Goal: Information Seeking & Learning: Learn about a topic

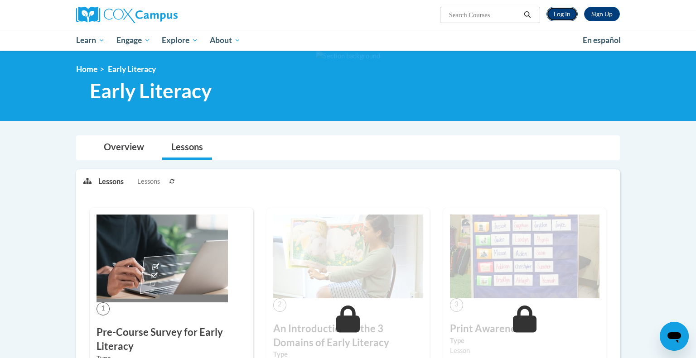
click at [572, 10] on link "Log In" at bounding box center [561, 14] width 31 height 14
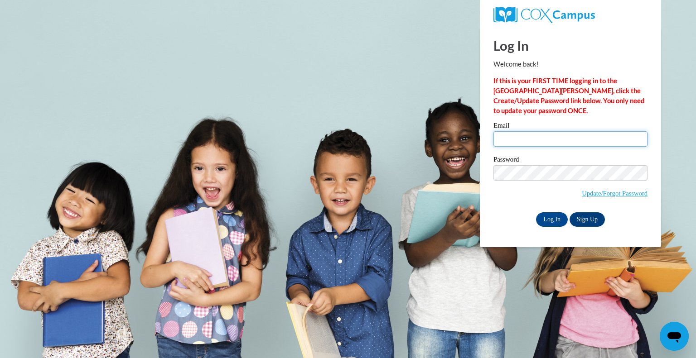
click at [560, 139] on input "Email" at bounding box center [570, 138] width 154 height 15
type input "loroffa@swallowschool.org"
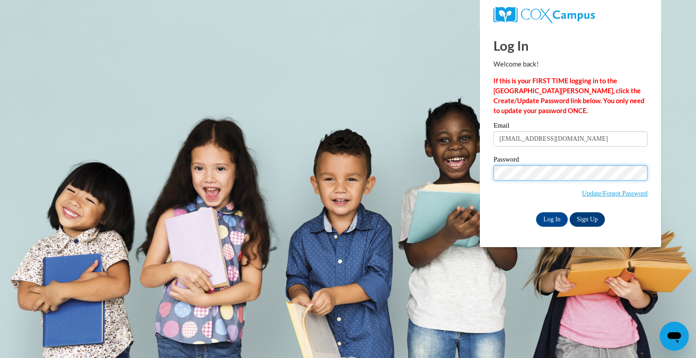
click at [536, 212] on input "Log In" at bounding box center [552, 219] width 32 height 14
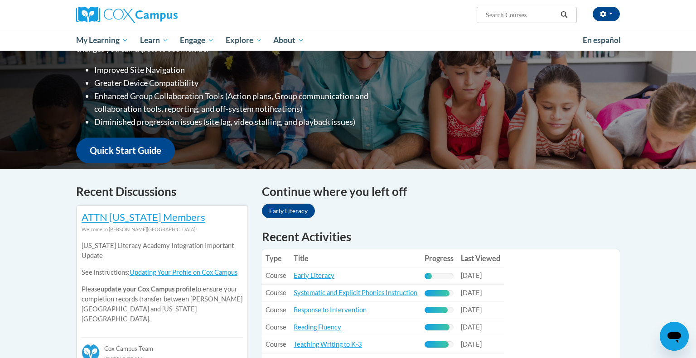
scroll to position [149, 0]
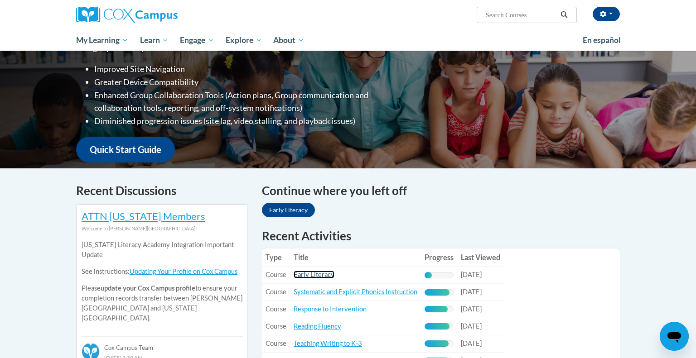
click at [317, 273] on link "Early Literacy" at bounding box center [313, 275] width 41 height 8
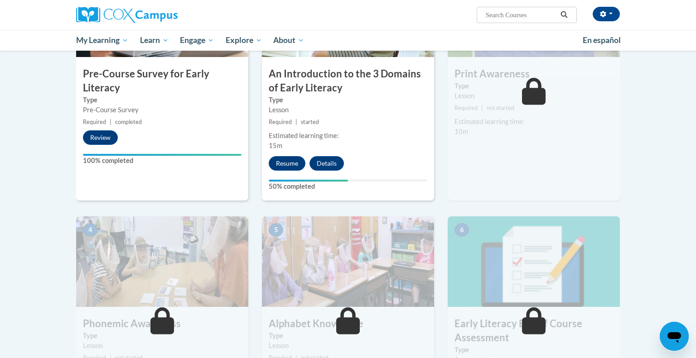
scroll to position [279, 0]
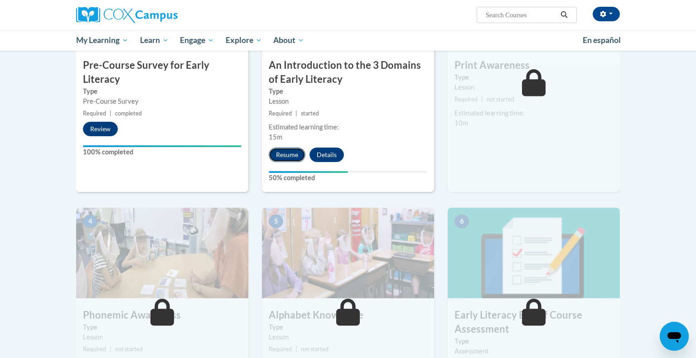
click at [278, 160] on button "Resume" at bounding box center [287, 155] width 37 height 14
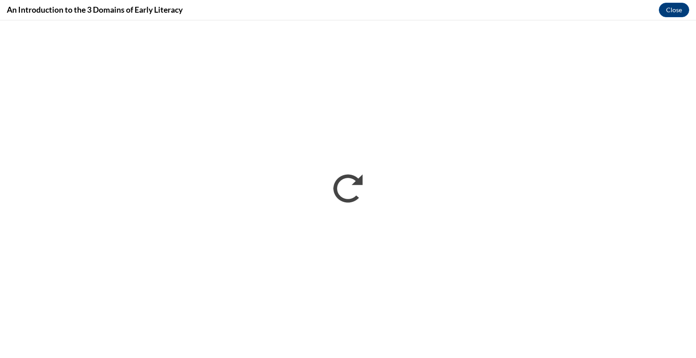
scroll to position [0, 0]
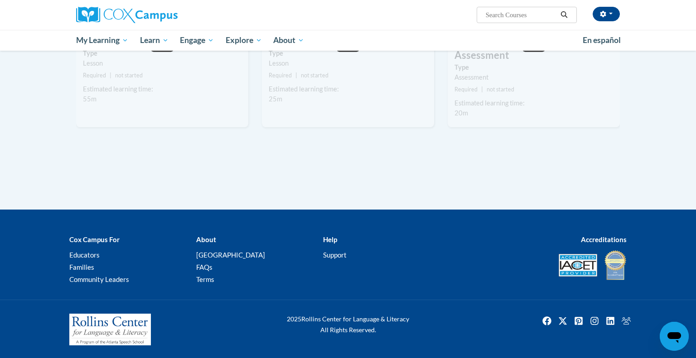
scroll to position [333, 0]
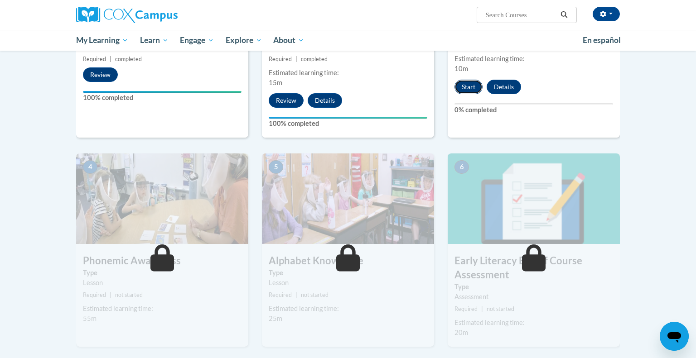
click at [469, 89] on button "Start" at bounding box center [468, 87] width 28 height 14
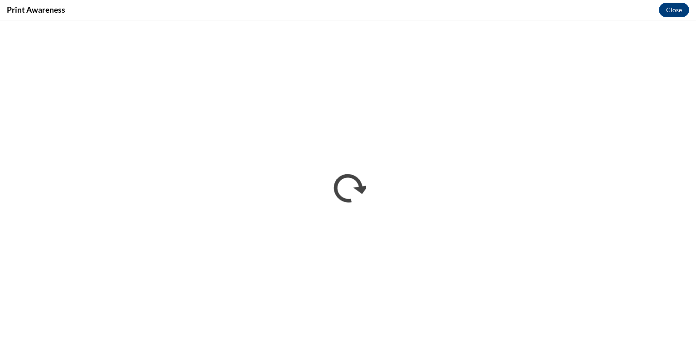
scroll to position [0, 0]
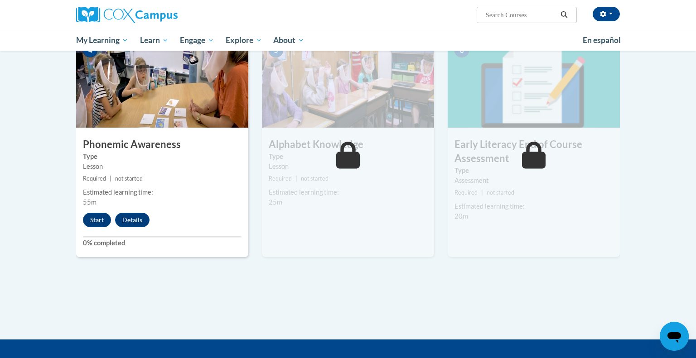
scroll to position [453, 0]
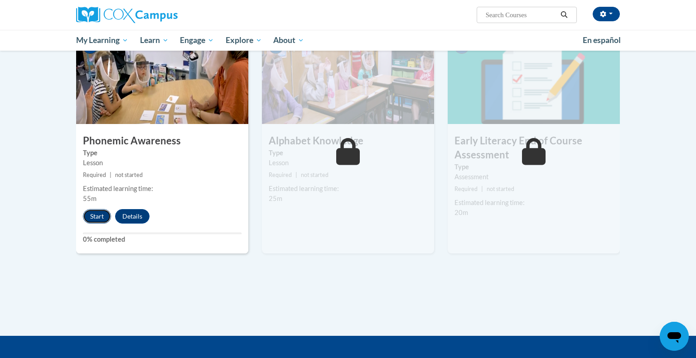
click at [91, 216] on button "Start" at bounding box center [97, 216] width 28 height 14
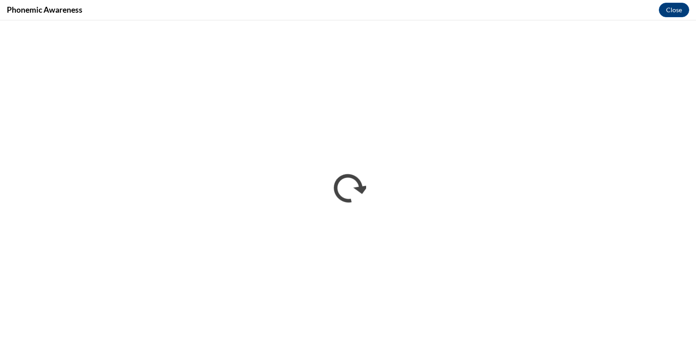
scroll to position [0, 0]
